Goal: Transaction & Acquisition: Book appointment/travel/reservation

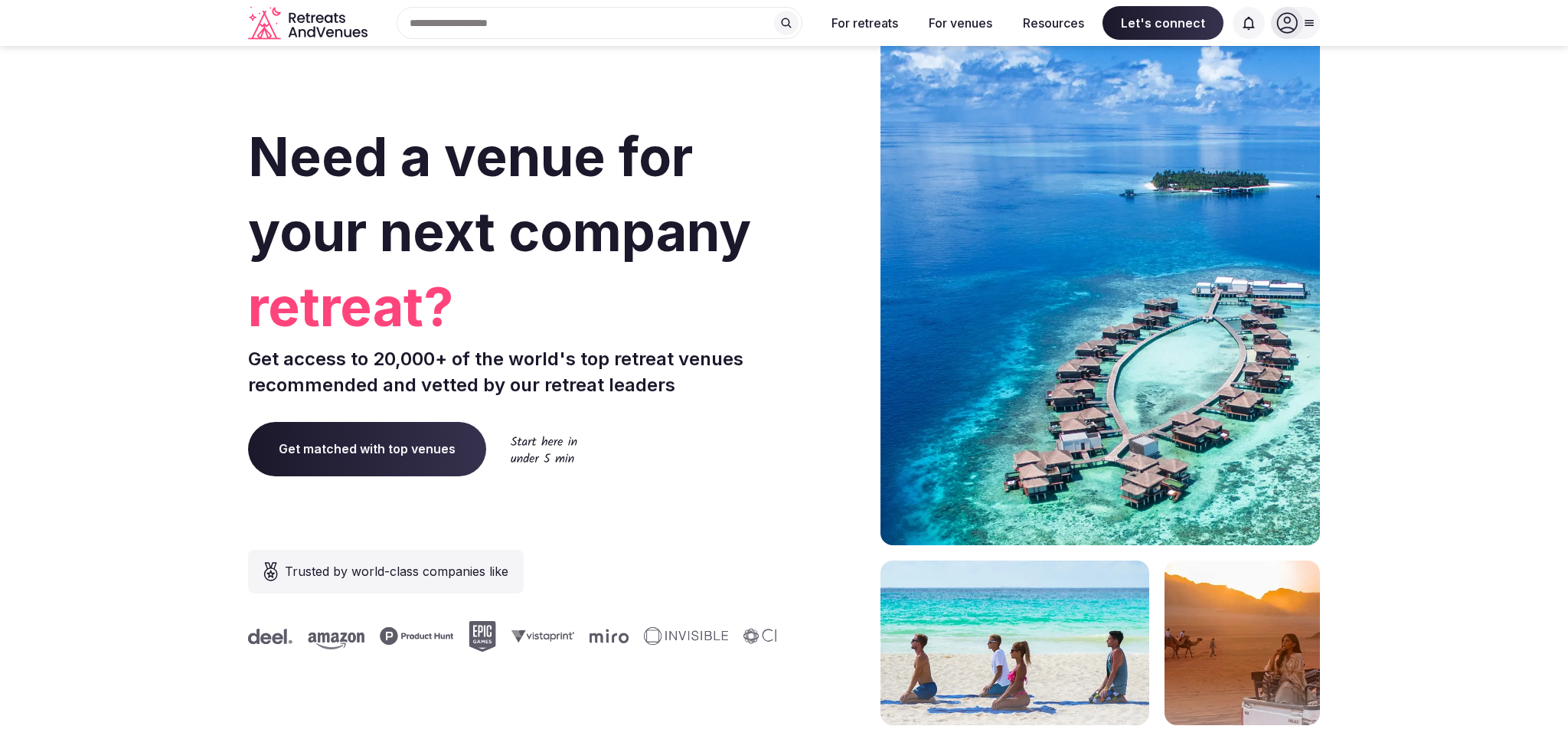
click at [410, 435] on span "Get matched with top venues" at bounding box center [368, 449] width 238 height 54
click at [481, 22] on div "Search Popular Destinations [GEOGRAPHIC_DATA], [GEOGRAPHIC_DATA] [GEOGRAPHIC_DA…" at bounding box center [593, 23] width 439 height 32
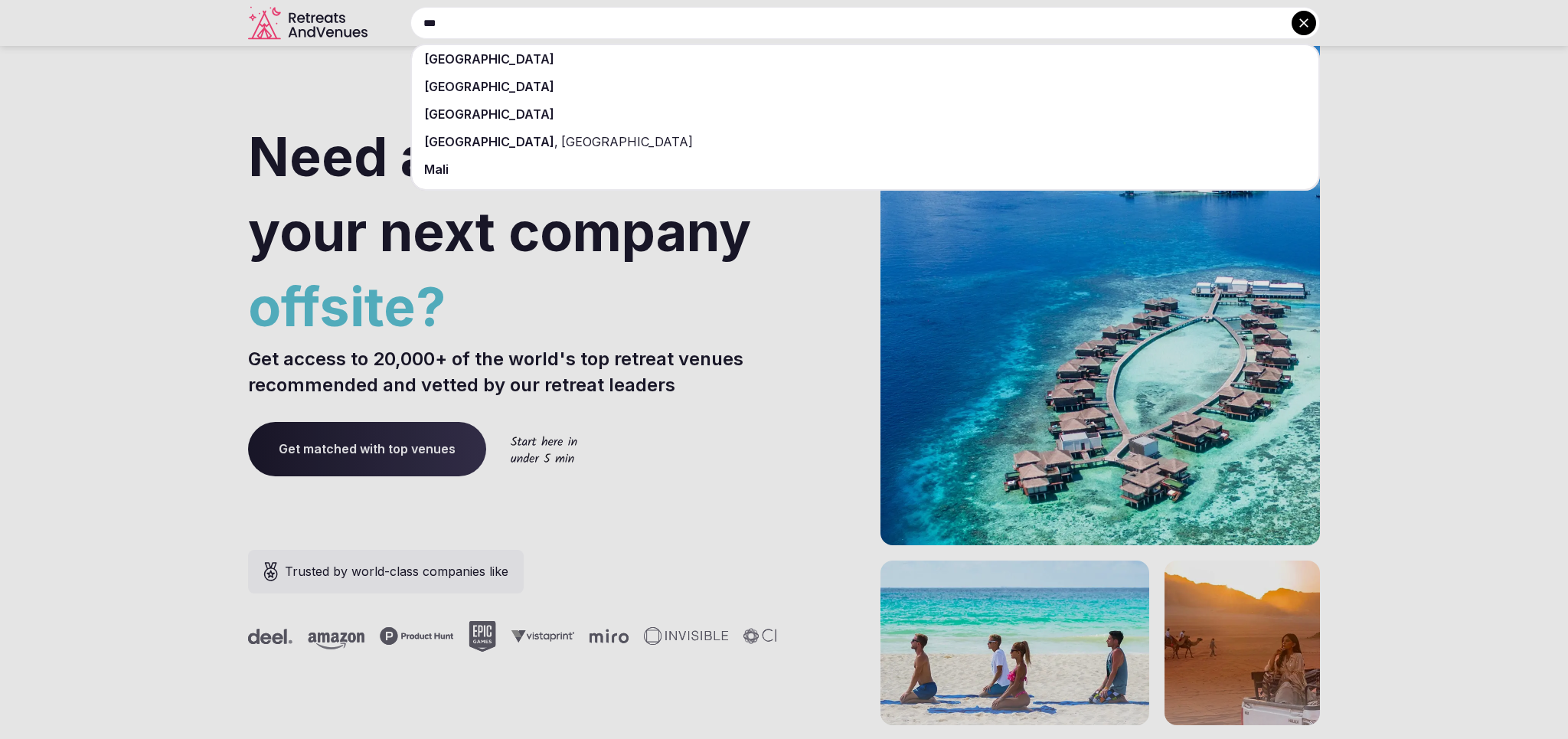
type input "***"
click at [662, 114] on div "[GEOGRAPHIC_DATA]" at bounding box center [864, 114] width 906 height 28
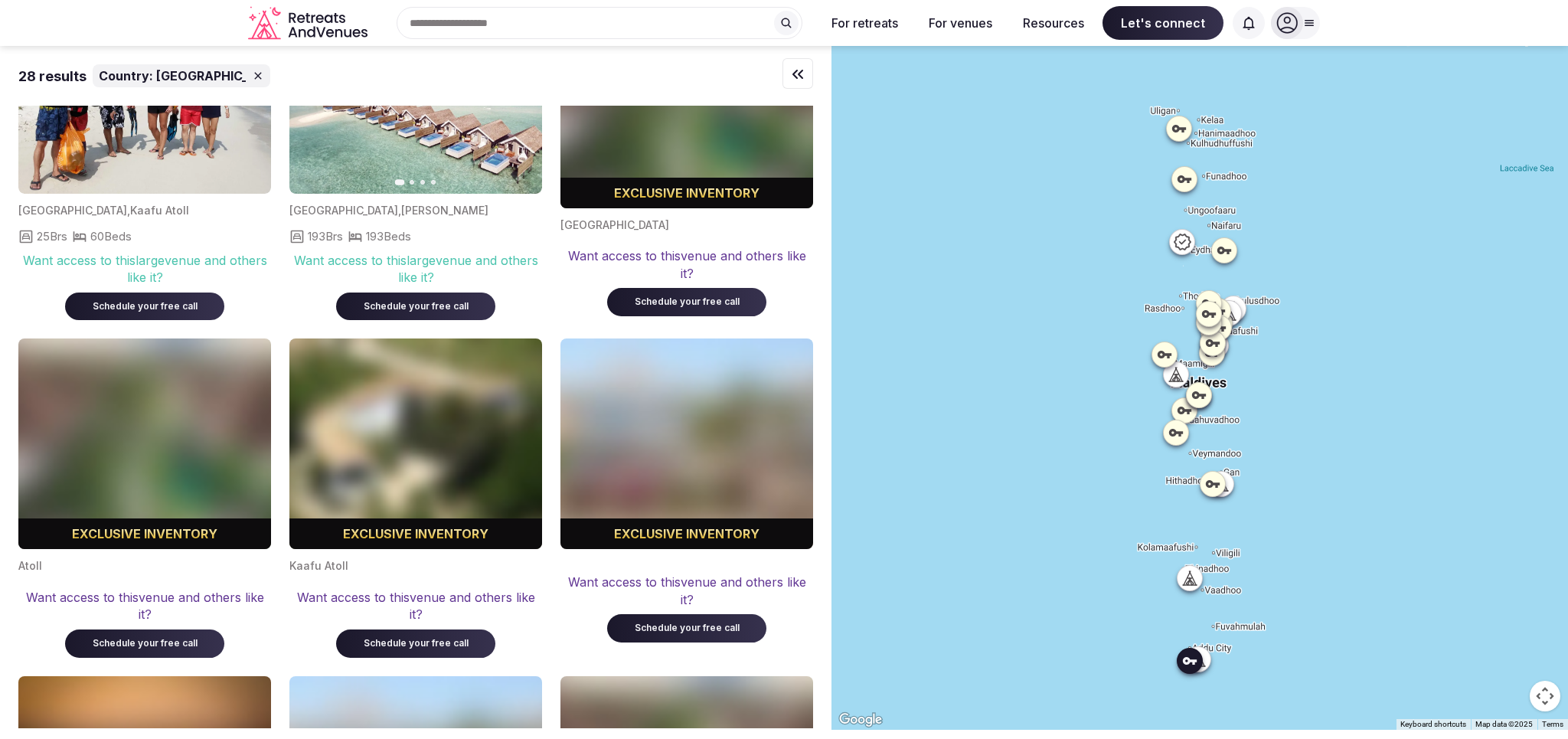
scroll to position [677, 0]
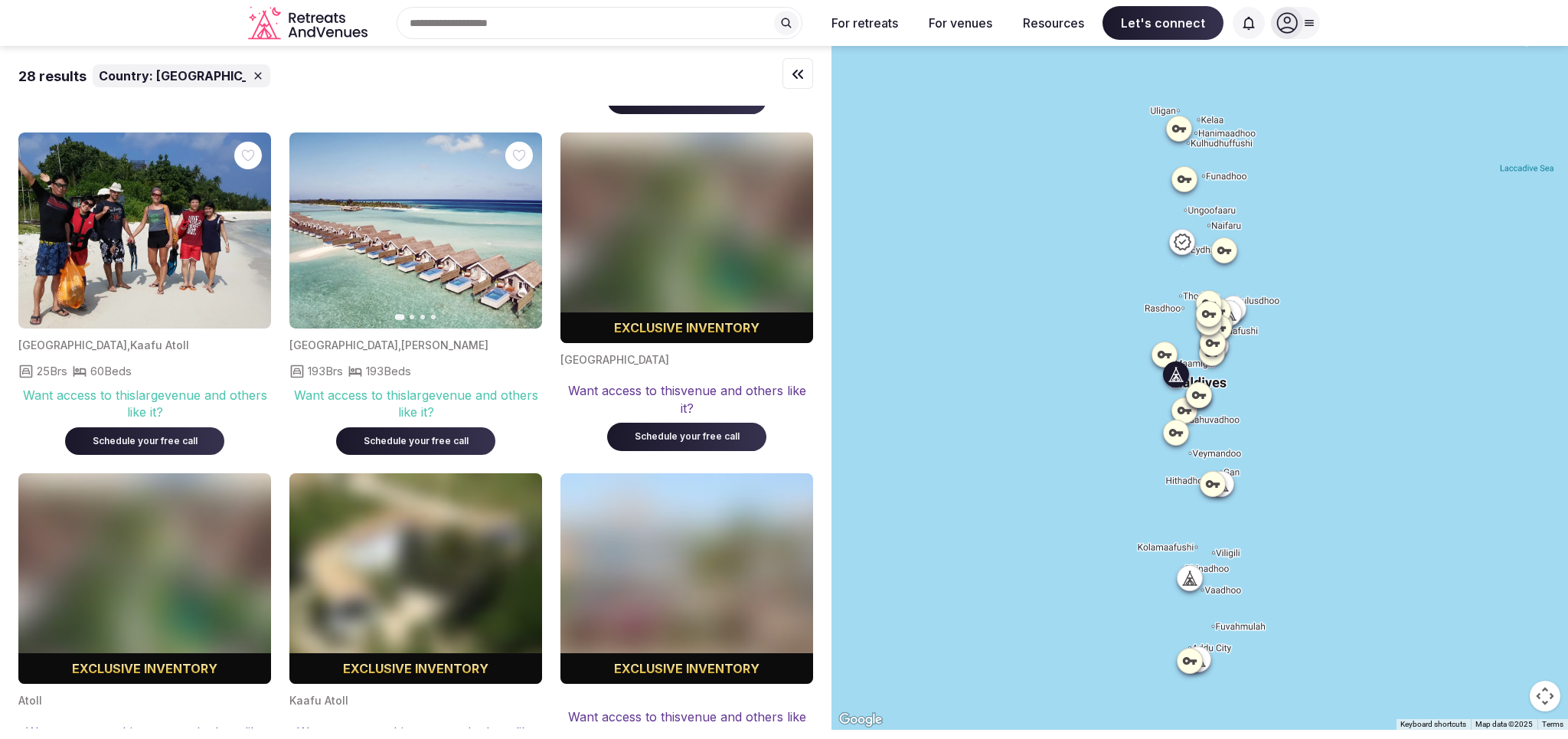
click at [517, 224] on icon "button" at bounding box center [521, 230] width 13 height 13
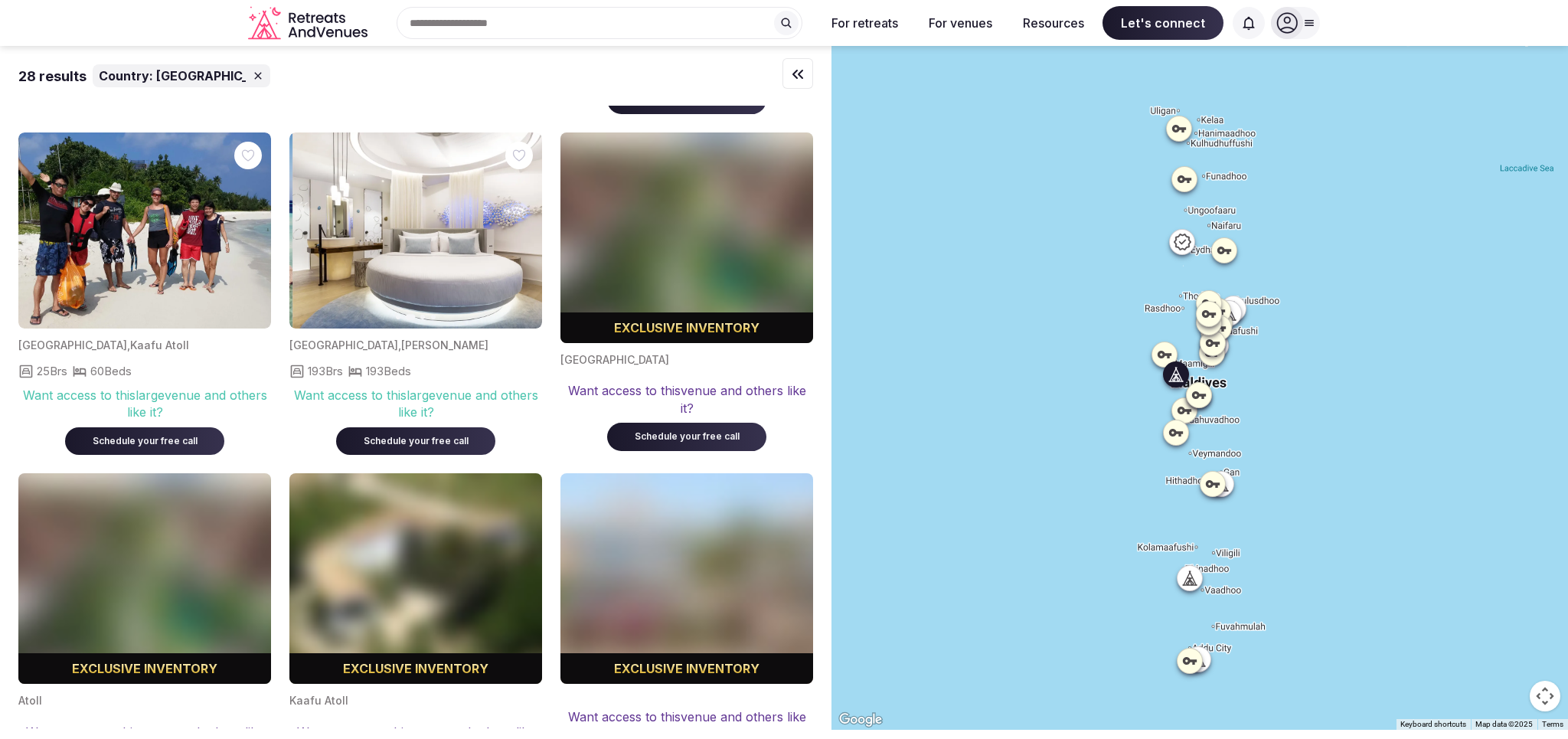
click at [517, 224] on icon "button" at bounding box center [521, 230] width 13 height 13
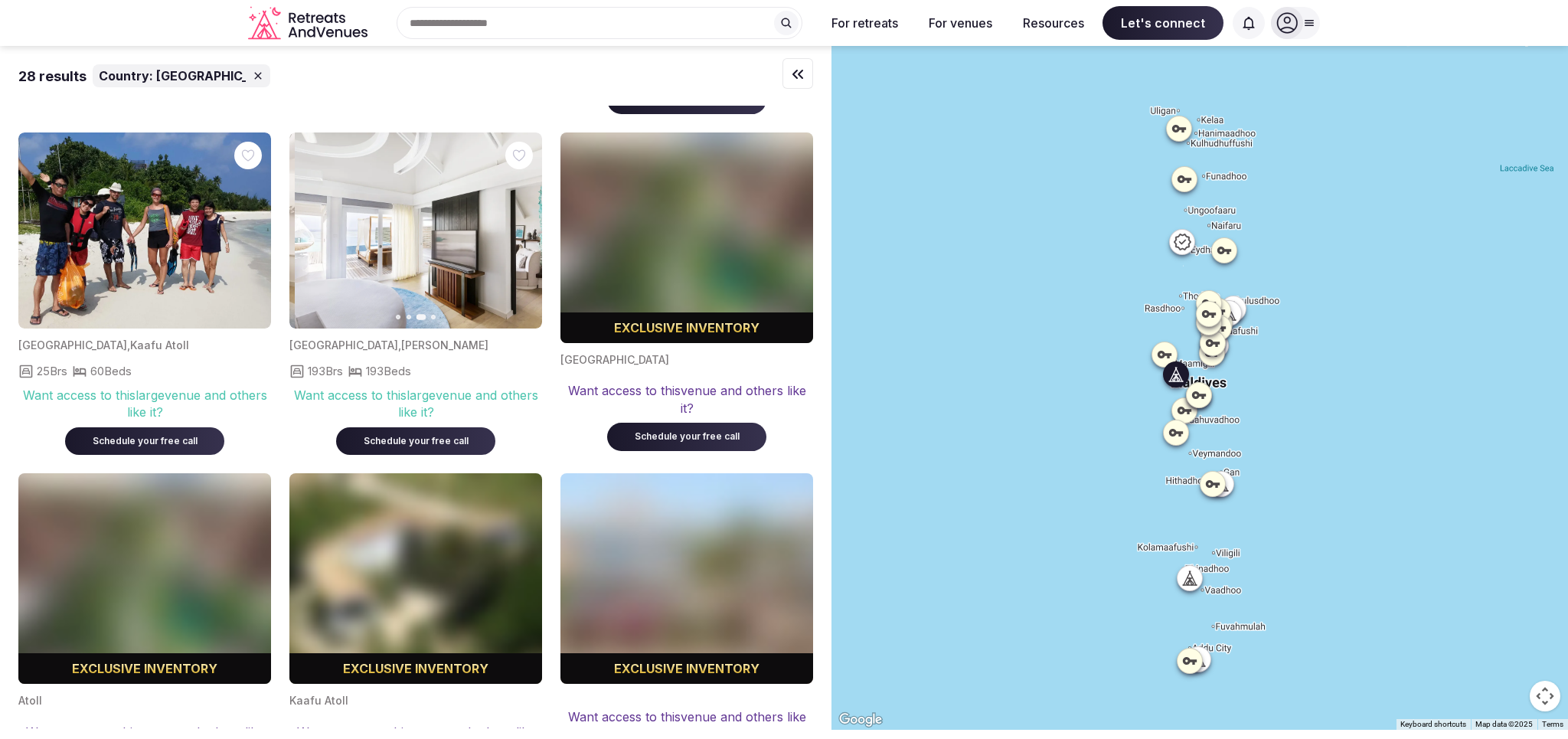
click at [517, 224] on icon "button" at bounding box center [521, 230] width 13 height 13
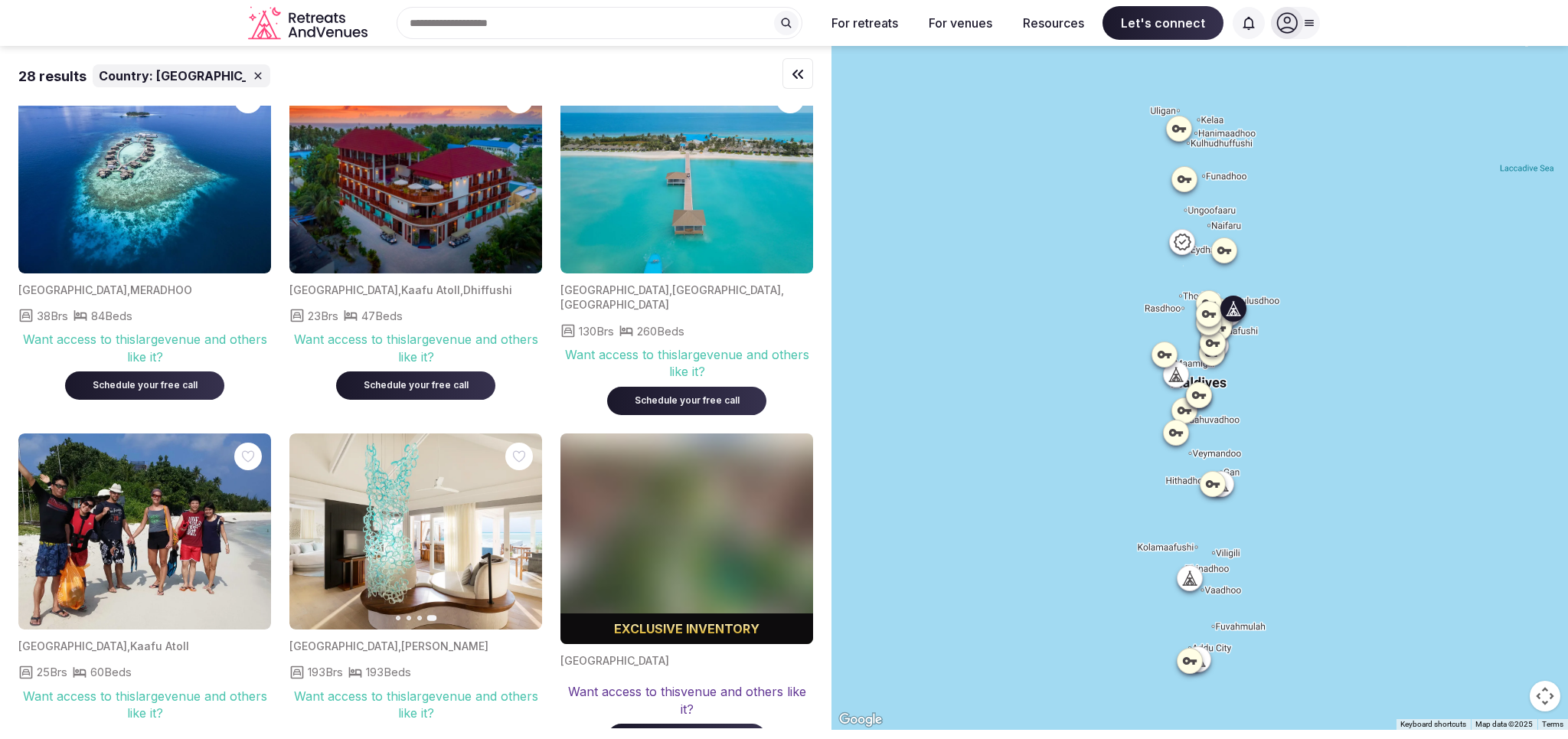
scroll to position [0, 0]
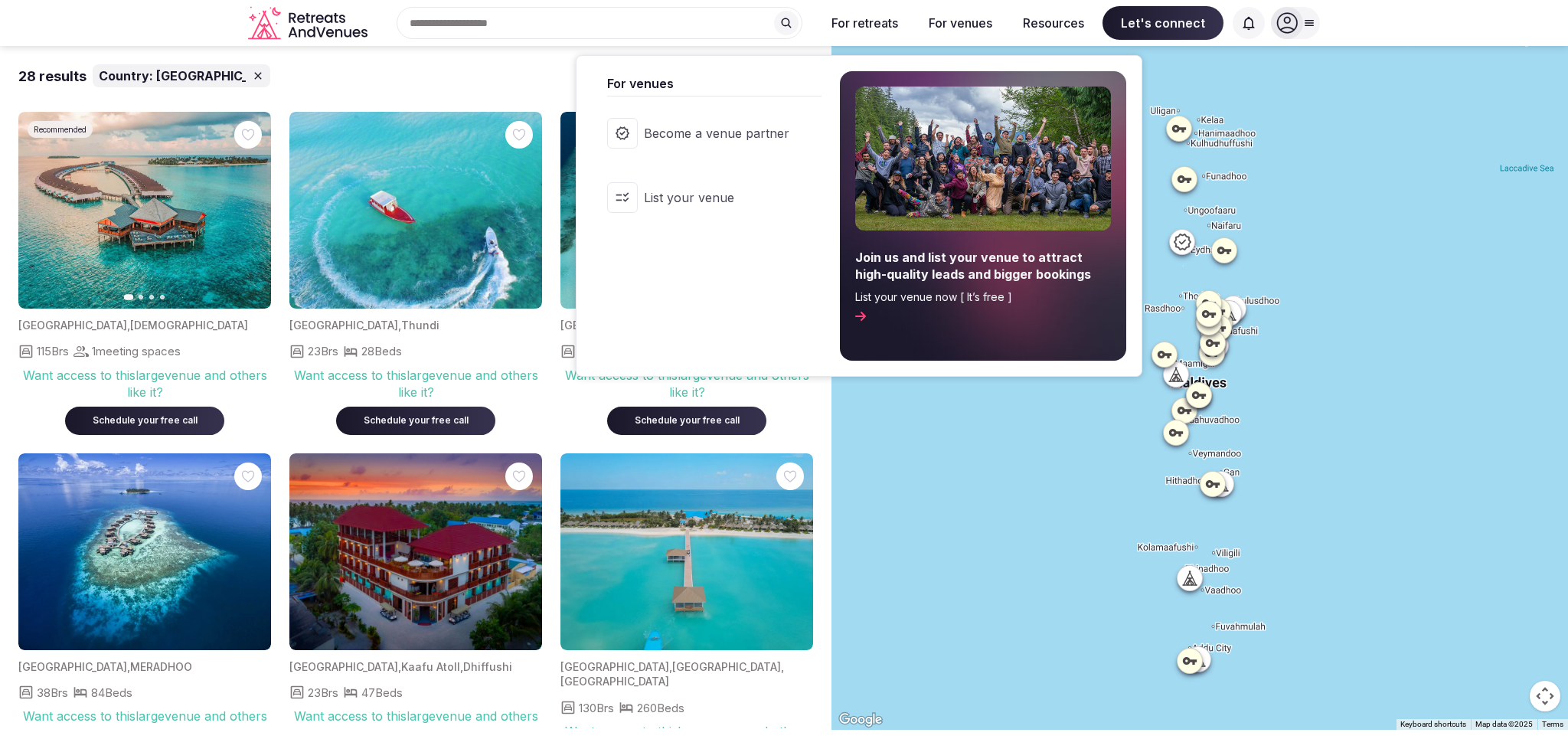
click at [713, 196] on span "List your venue" at bounding box center [716, 197] width 145 height 17
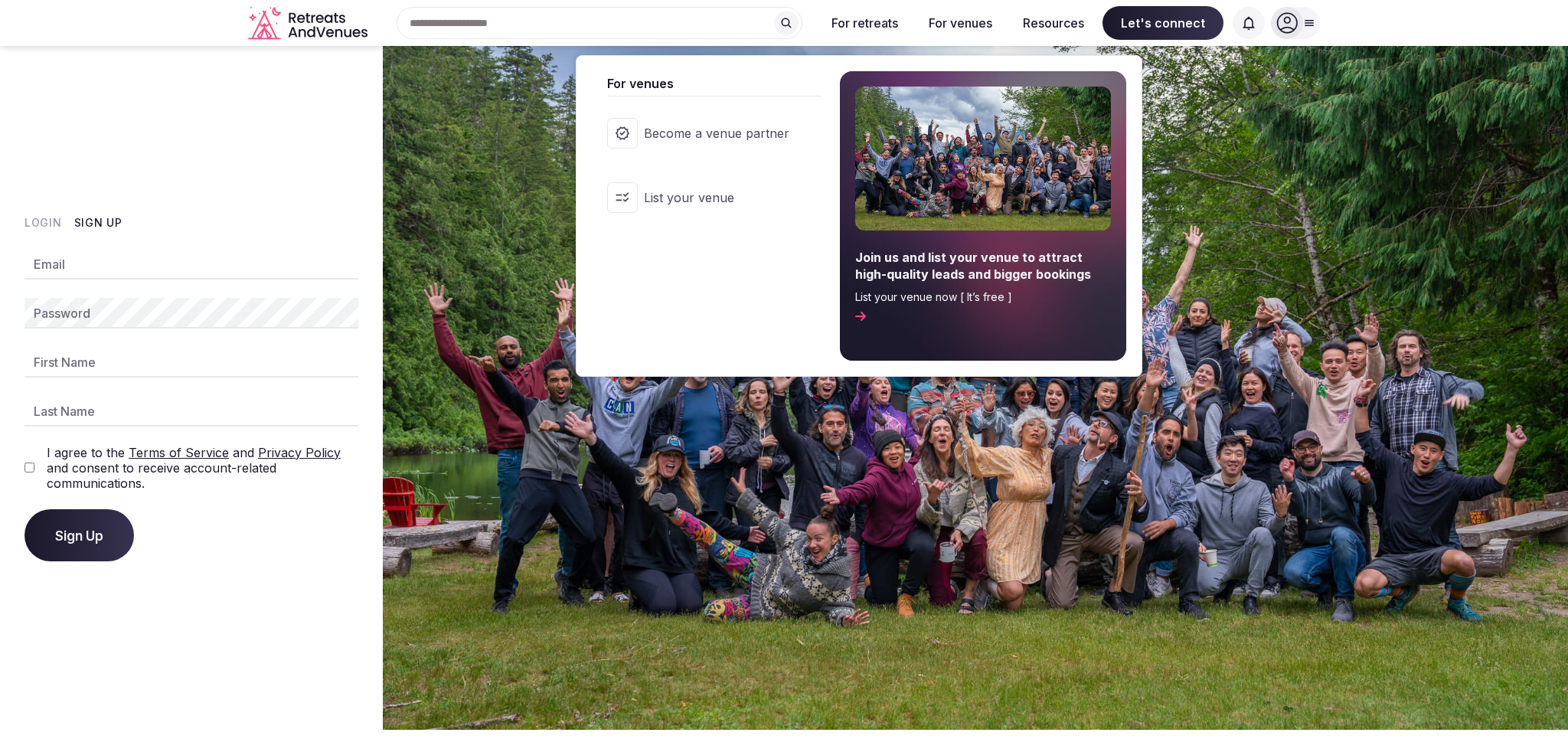
click at [781, 125] on span "Become a venue partner" at bounding box center [716, 132] width 145 height 17
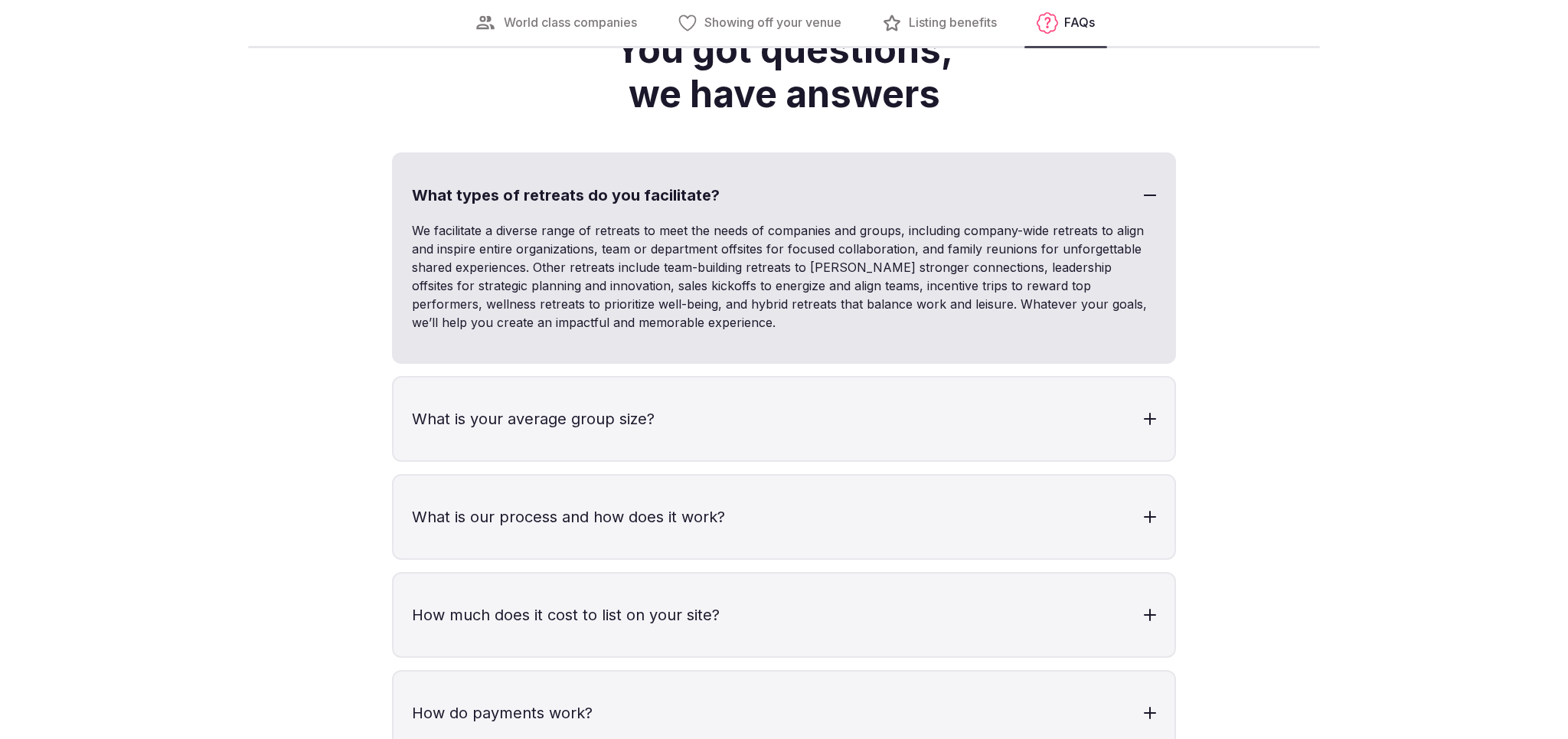
scroll to position [4279, 0]
